Goal: Task Accomplishment & Management: Manage account settings

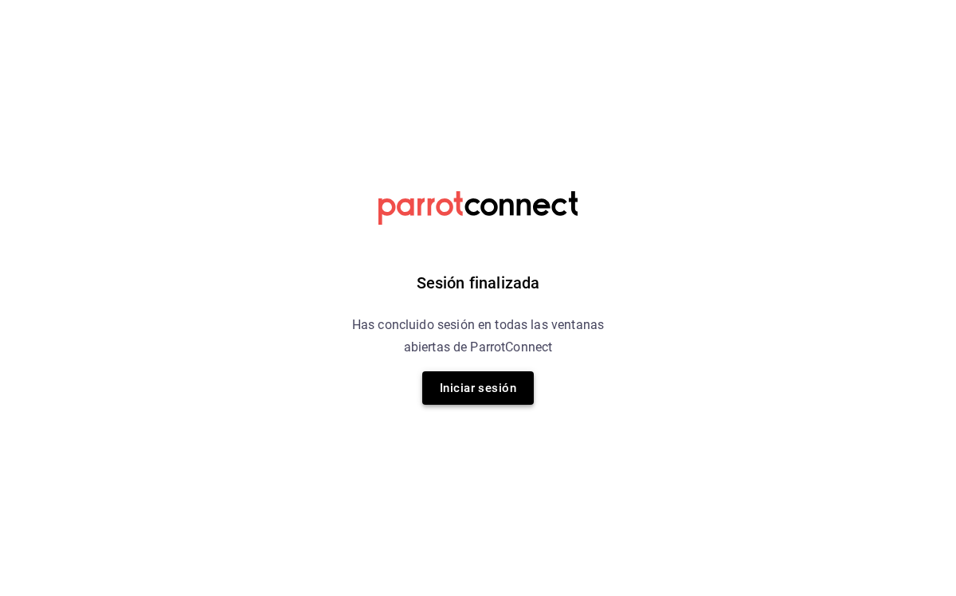
click at [492, 390] on button "Iniciar sesión" at bounding box center [478, 387] width 112 height 33
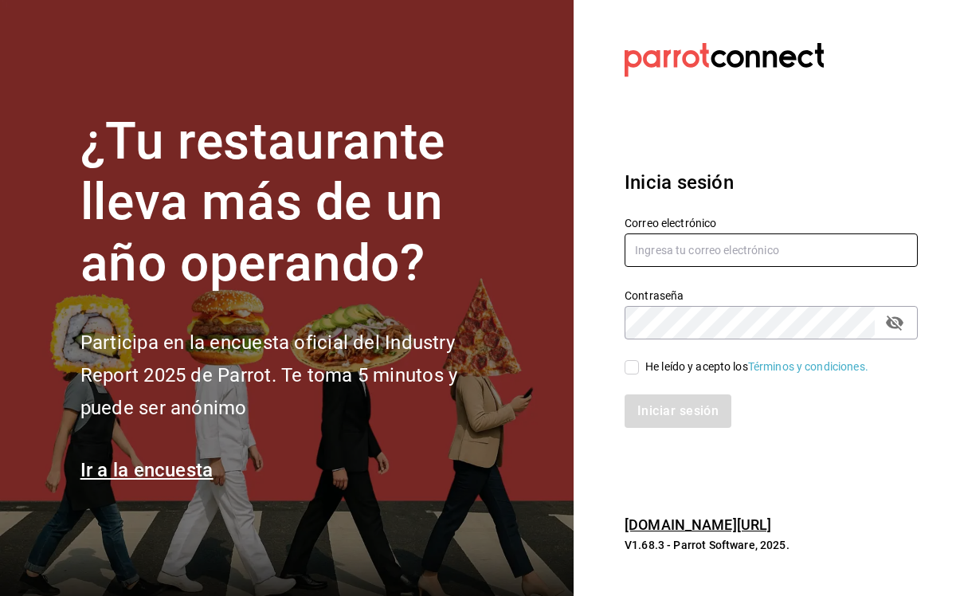
click at [711, 253] on input "text" at bounding box center [771, 249] width 293 height 33
type input "luischong@playabichis.mx"
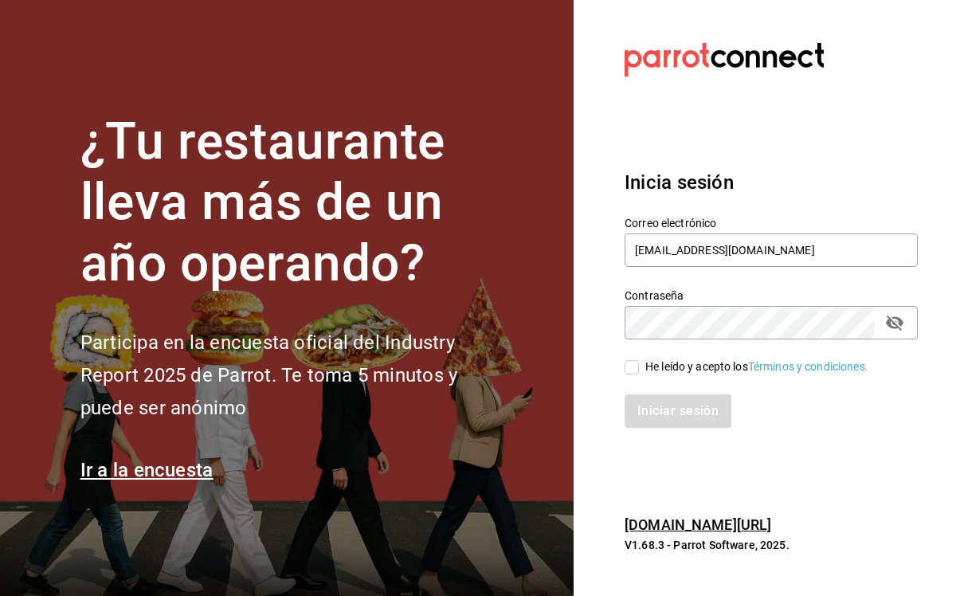
click at [634, 370] on input "He leído y acepto los Términos y condiciones." at bounding box center [632, 367] width 14 height 14
checkbox input "true"
click at [665, 415] on button "Iniciar sesión" at bounding box center [679, 410] width 108 height 33
